Goal: Transaction & Acquisition: Purchase product/service

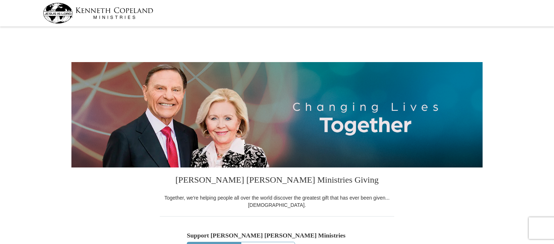
select select "MN"
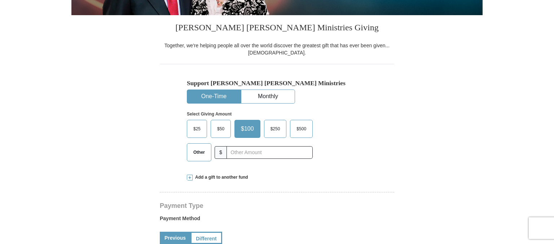
scroll to position [152, 0]
click at [207, 153] on span "Other" at bounding box center [199, 152] width 19 height 11
click at [0, 0] on input "Other" at bounding box center [0, 0] width 0 height 0
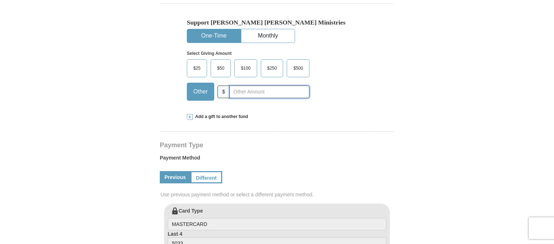
scroll to position [228, 0]
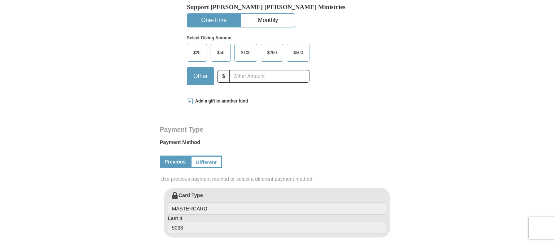
click at [189, 99] on span at bounding box center [190, 102] width 6 height 6
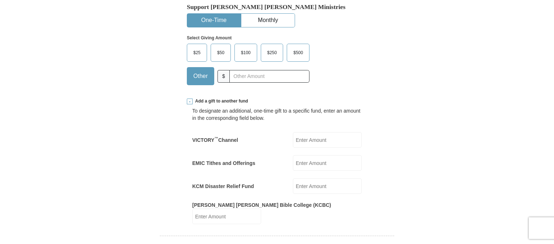
click at [314, 162] on input "EMIC Tithes and Offerings" at bounding box center [327, 163] width 69 height 16
type input "160.00"
click at [302, 181] on input "KCM Disaster Relief Fund" at bounding box center [327, 186] width 69 height 16
type input "5.00"
click at [261, 209] on input "[PERSON_NAME] [PERSON_NAME] Bible College (KCBC)" at bounding box center [226, 217] width 69 height 16
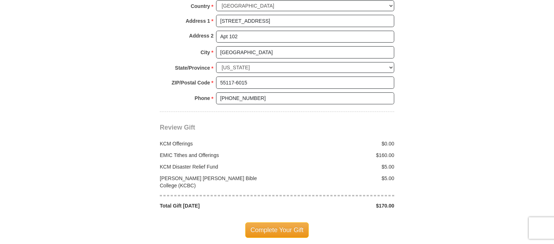
scroll to position [686, 0]
type input "5"
click at [288, 222] on span "Complete Your Gift" at bounding box center [277, 229] width 64 height 15
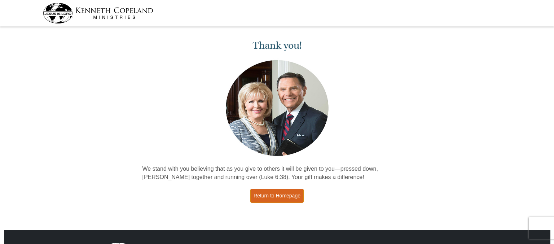
click at [277, 196] on link "Return to Homepage" at bounding box center [277, 196] width 53 height 14
